Goal: Task Accomplishment & Management: Complete application form

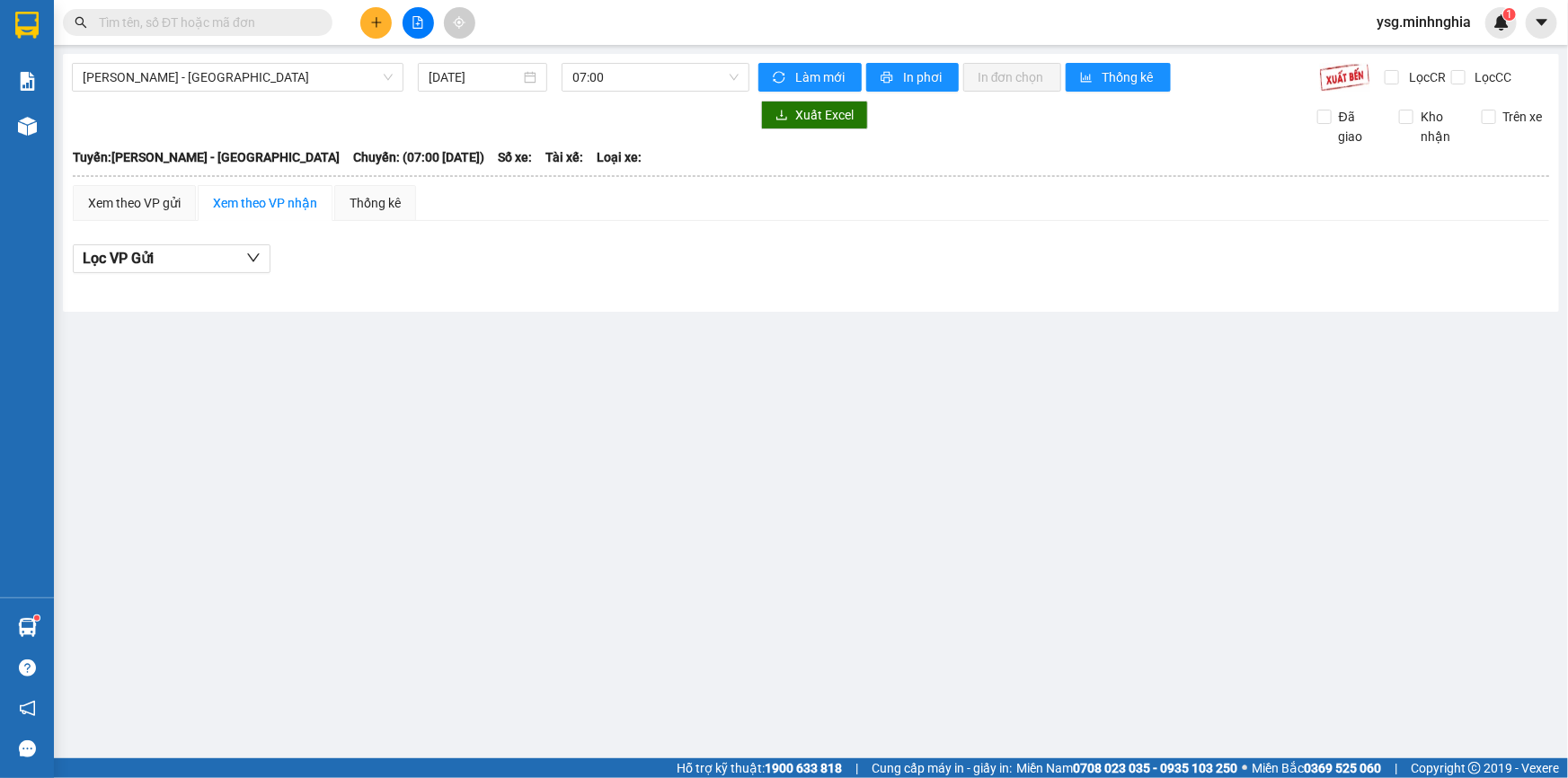
click at [379, 18] on icon "plus" at bounding box center [376, 22] width 13 height 13
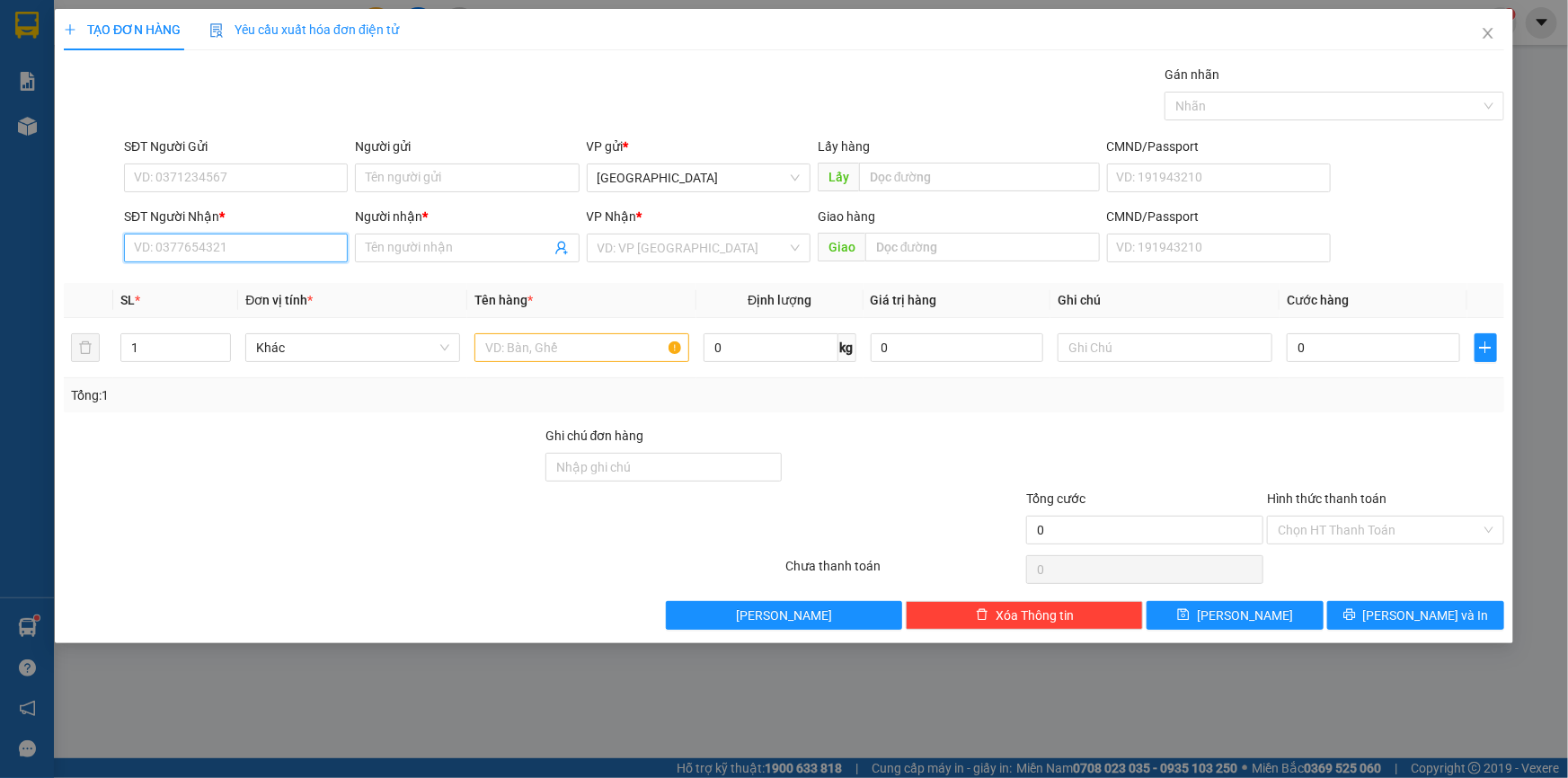
click at [286, 248] on input "SĐT Người Nhận *" at bounding box center [235, 247] width 223 height 29
click at [257, 288] on div "0363348310 - DUNG" at bounding box center [235, 284] width 202 height 20
type input "0363348310"
type input "DUNG"
type input "0363348310"
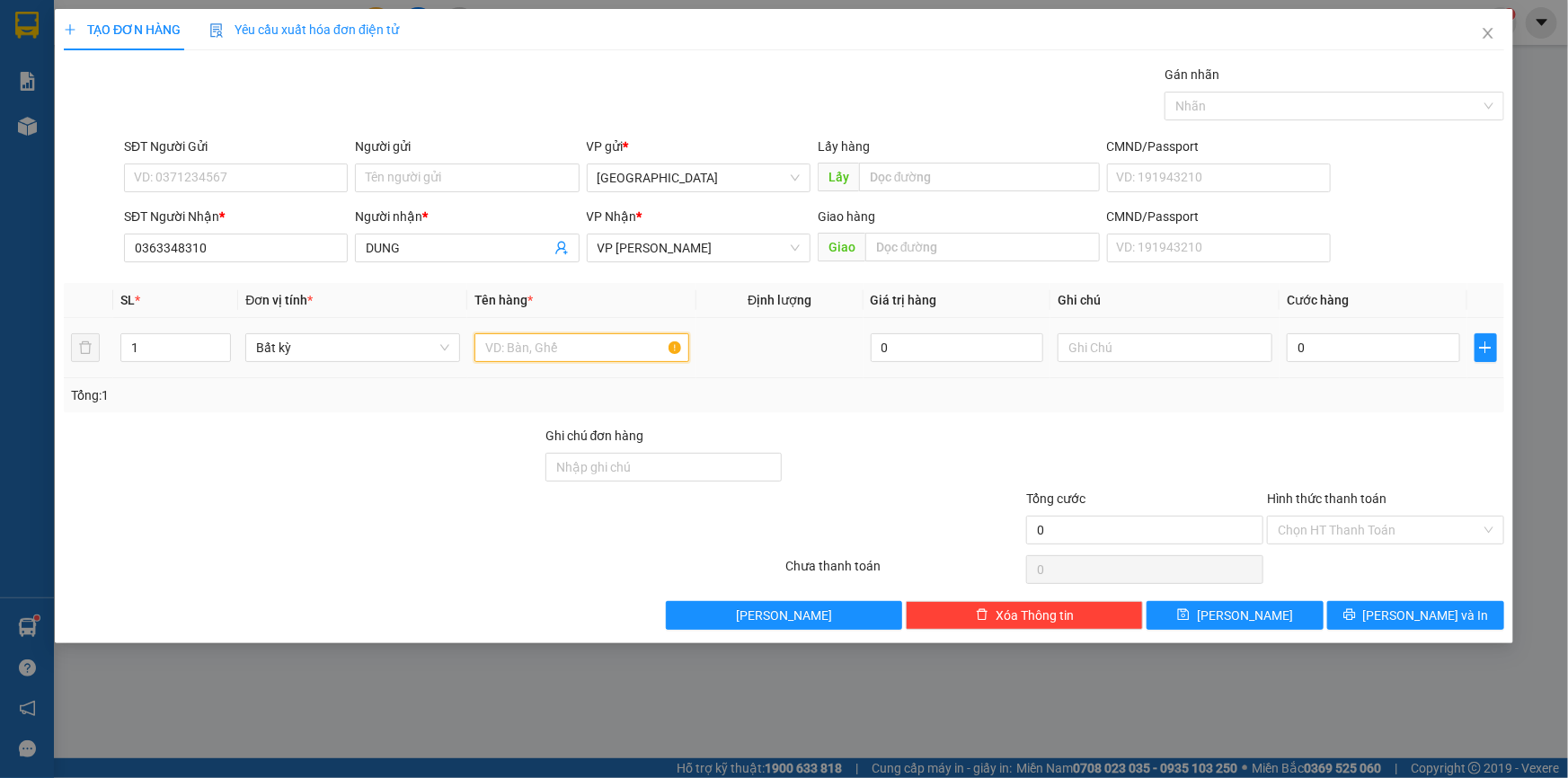
click at [489, 345] on input "text" at bounding box center [581, 347] width 215 height 29
click at [1165, 343] on input "text" at bounding box center [1165, 347] width 215 height 29
paste input "Ô"
paste input "Ộ"
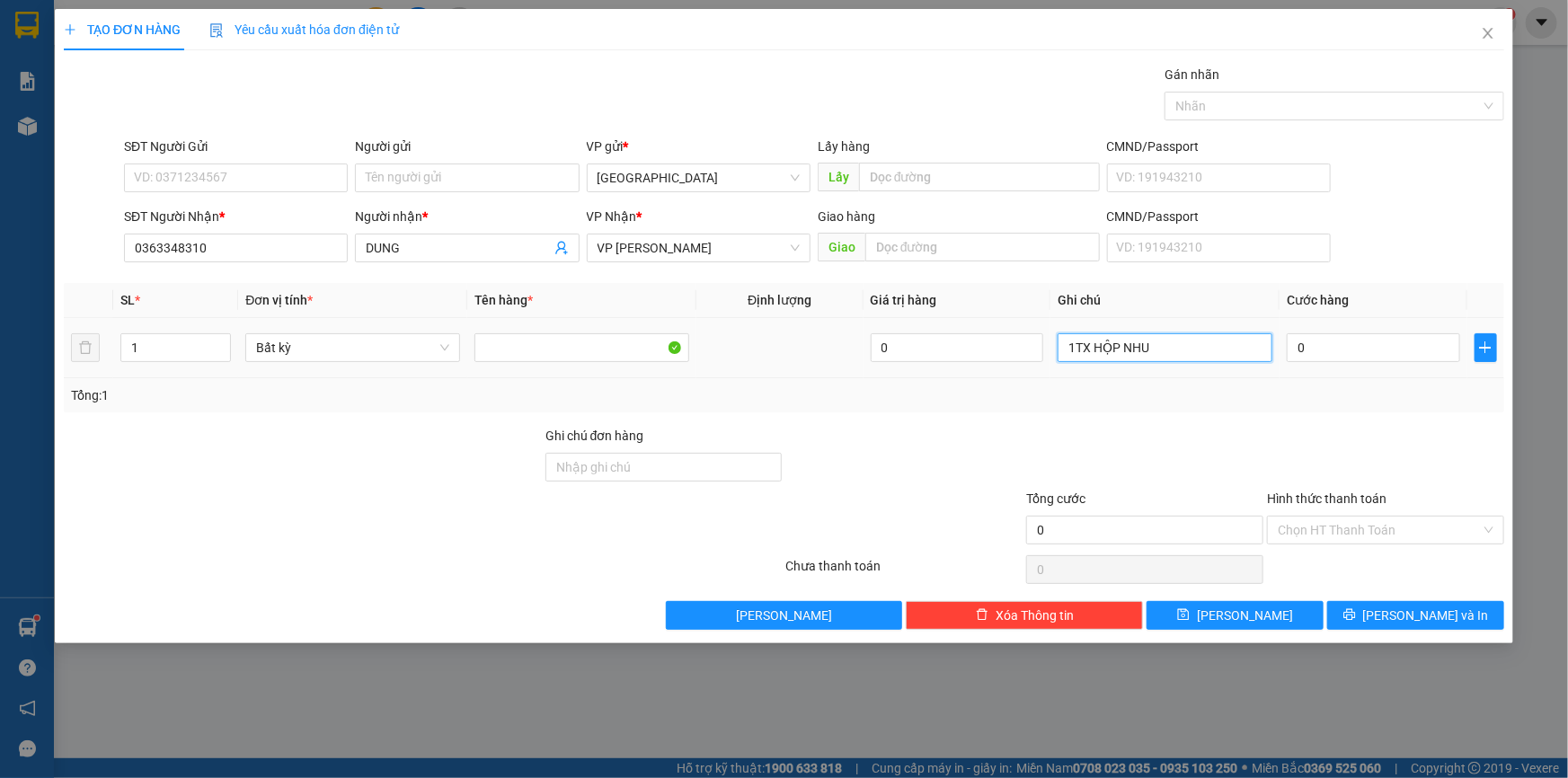
paste input "Ụ"
paste input "Ự"
type input "1TX HỘP NHỰA+GT"
click at [278, 179] on input "SĐT Người Gửi" at bounding box center [235, 177] width 223 height 29
type input "0359206776"
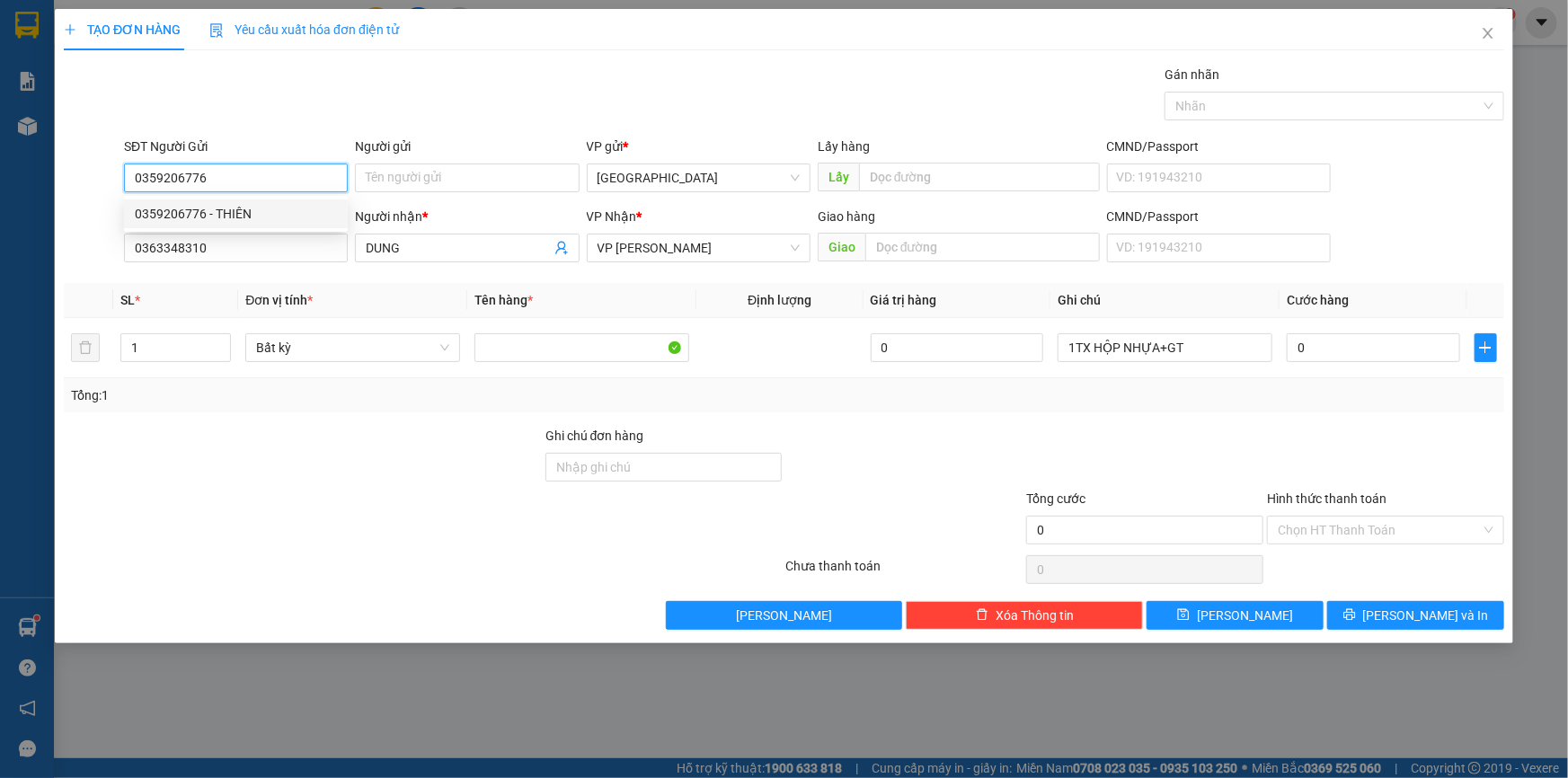
click at [208, 213] on div "0359206776 - THIÊN" at bounding box center [235, 214] width 202 height 20
type input "THIÊN"
type input "0359206776"
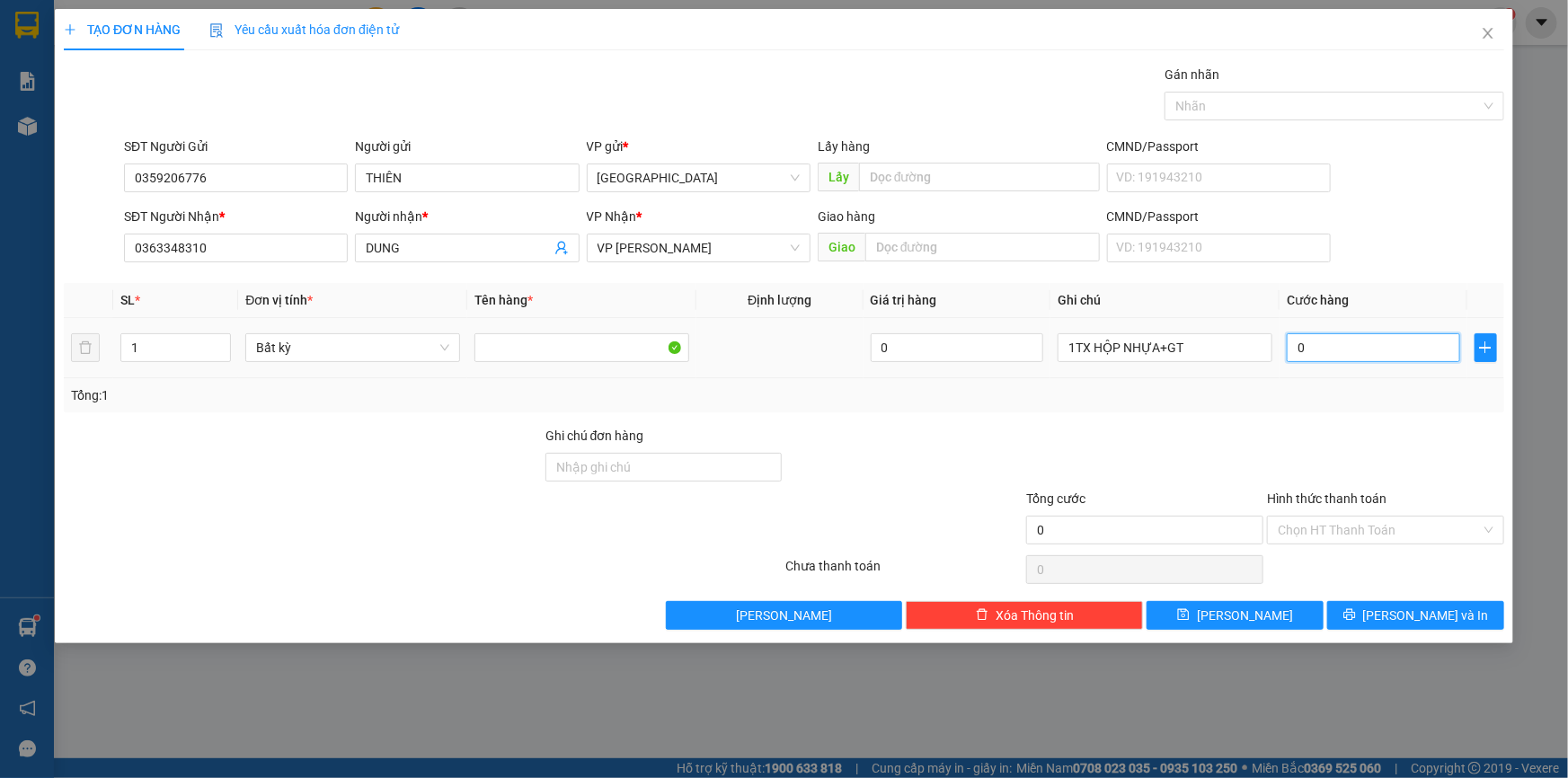
click at [1411, 356] on input "0" at bounding box center [1372, 347] width 173 height 29
type input "3"
type input "30"
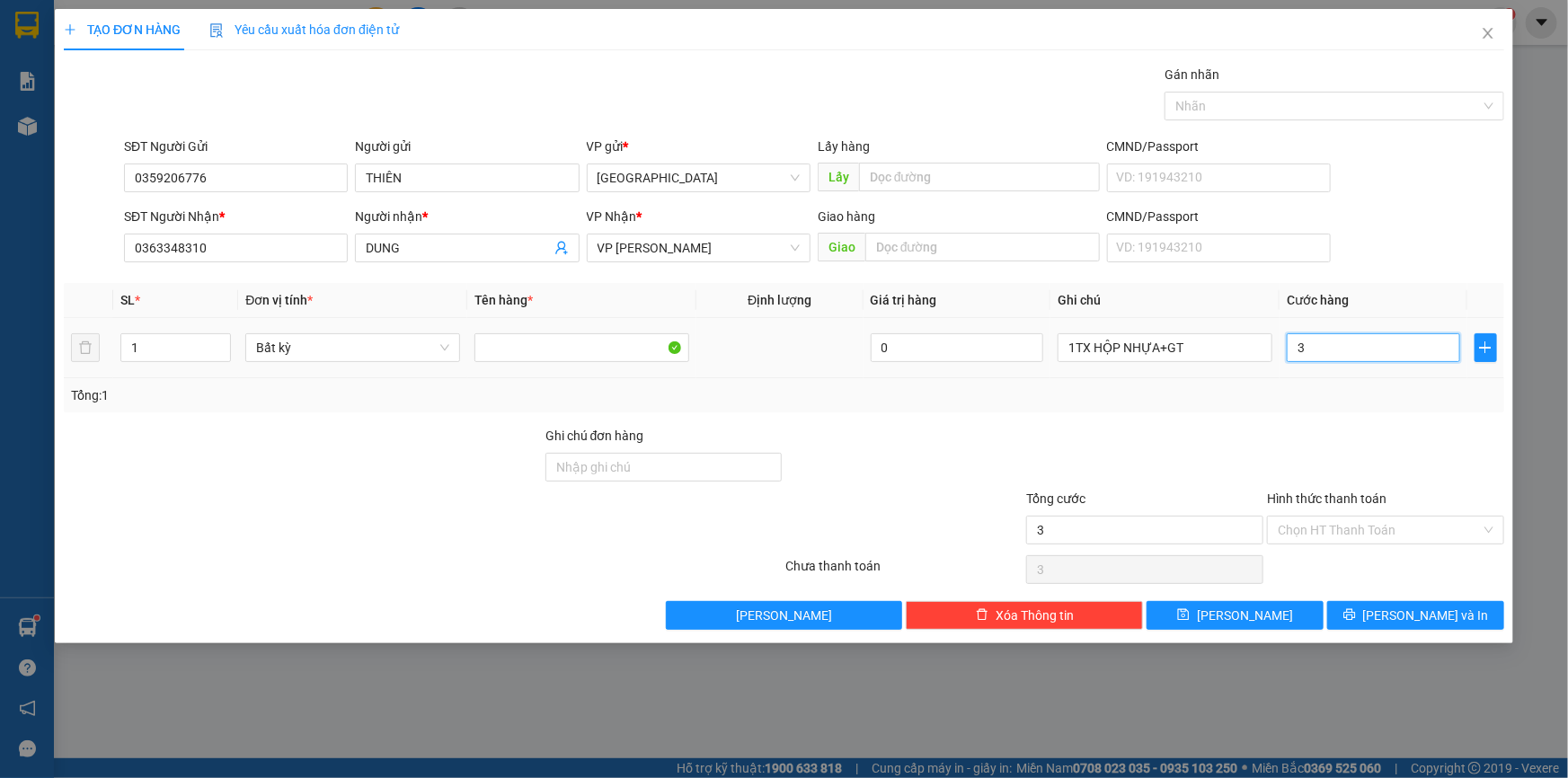
type input "30"
click at [1380, 516] on div "Chọn HT Thanh Toán" at bounding box center [1385, 530] width 237 height 29
type input "30.000"
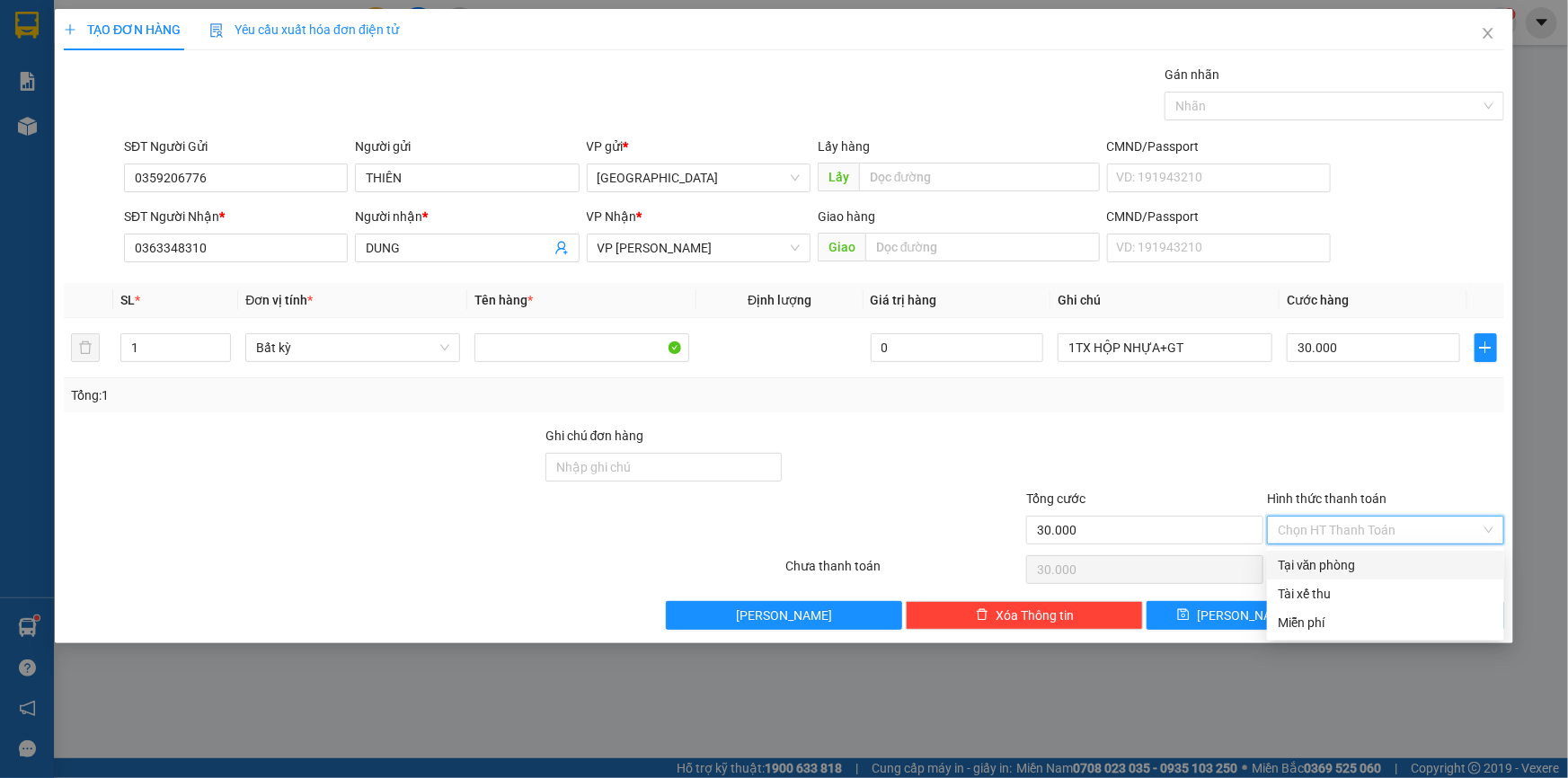
click at [1373, 557] on div "Tại văn phòng" at bounding box center [1385, 565] width 216 height 20
type input "0"
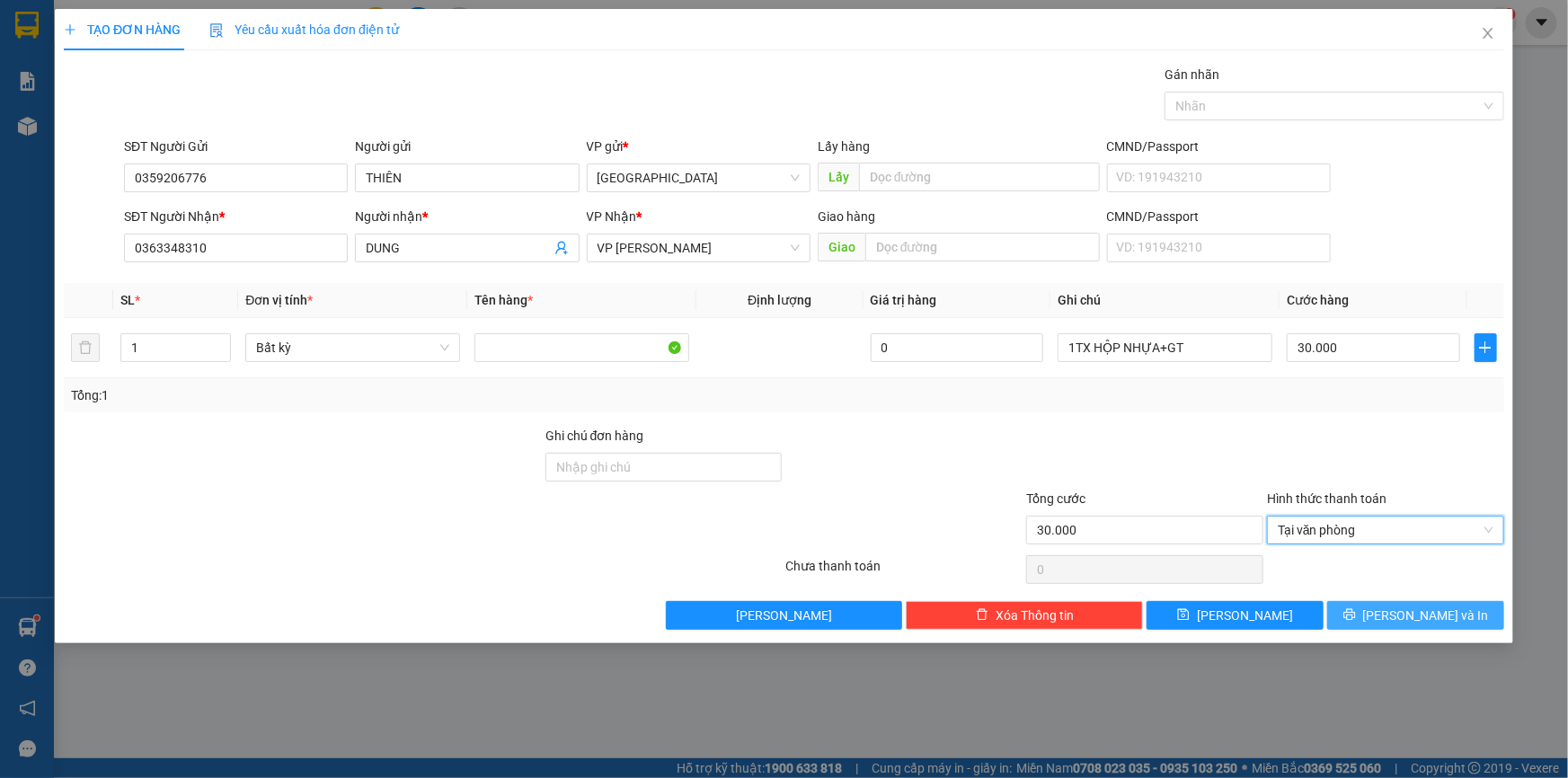
drag, startPoint x: 1388, startPoint y: 617, endPoint x: 1383, endPoint y: 602, distance: 15.8
click at [1355, 617] on icon "printer" at bounding box center [1350, 614] width 13 height 13
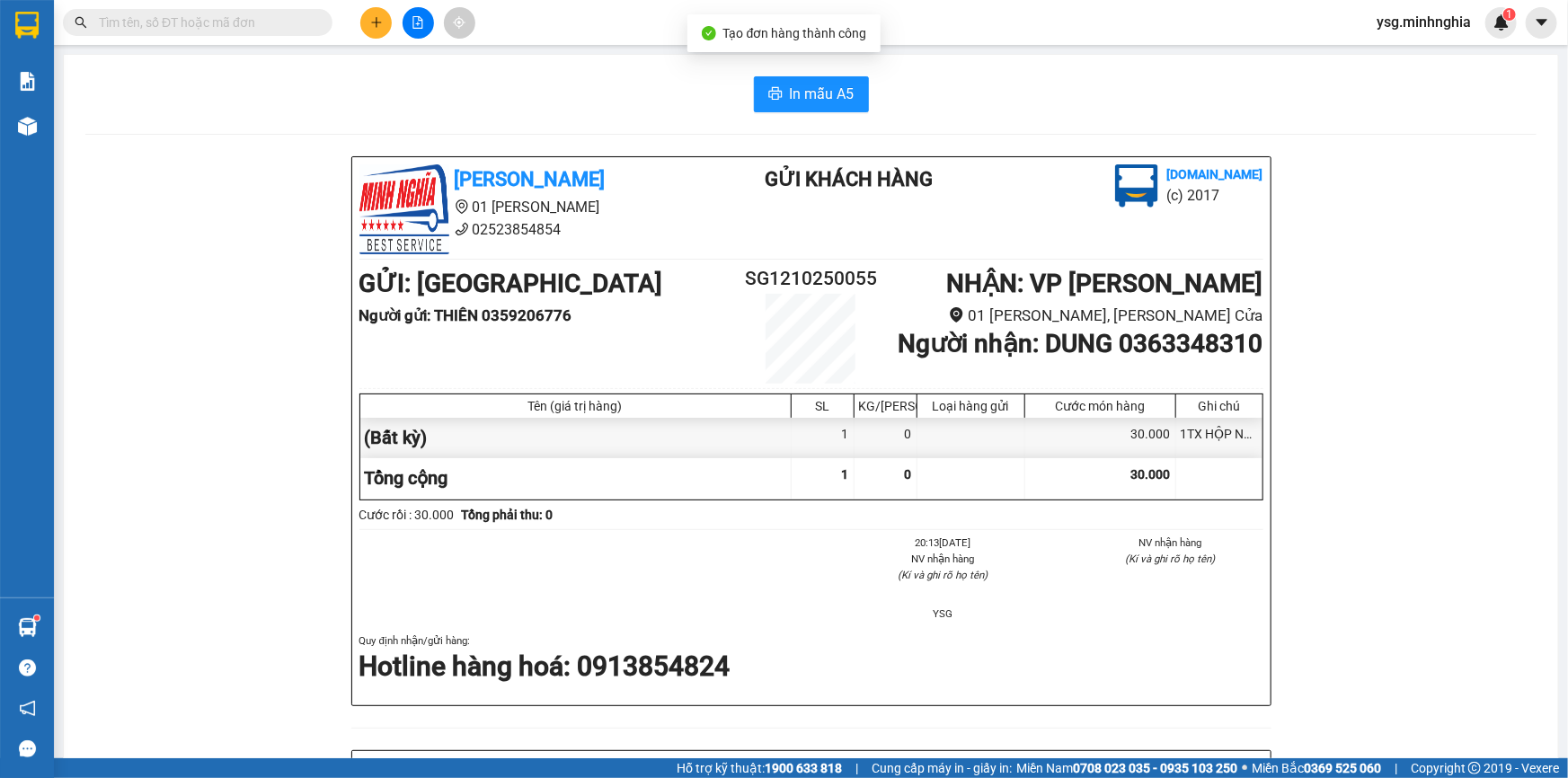
click at [739, 90] on div "In mẫu A5" at bounding box center [811, 94] width 1451 height 36
click at [851, 102] on button "In mẫu A5" at bounding box center [811, 94] width 115 height 36
